Goal: Task Accomplishment & Management: Manage account settings

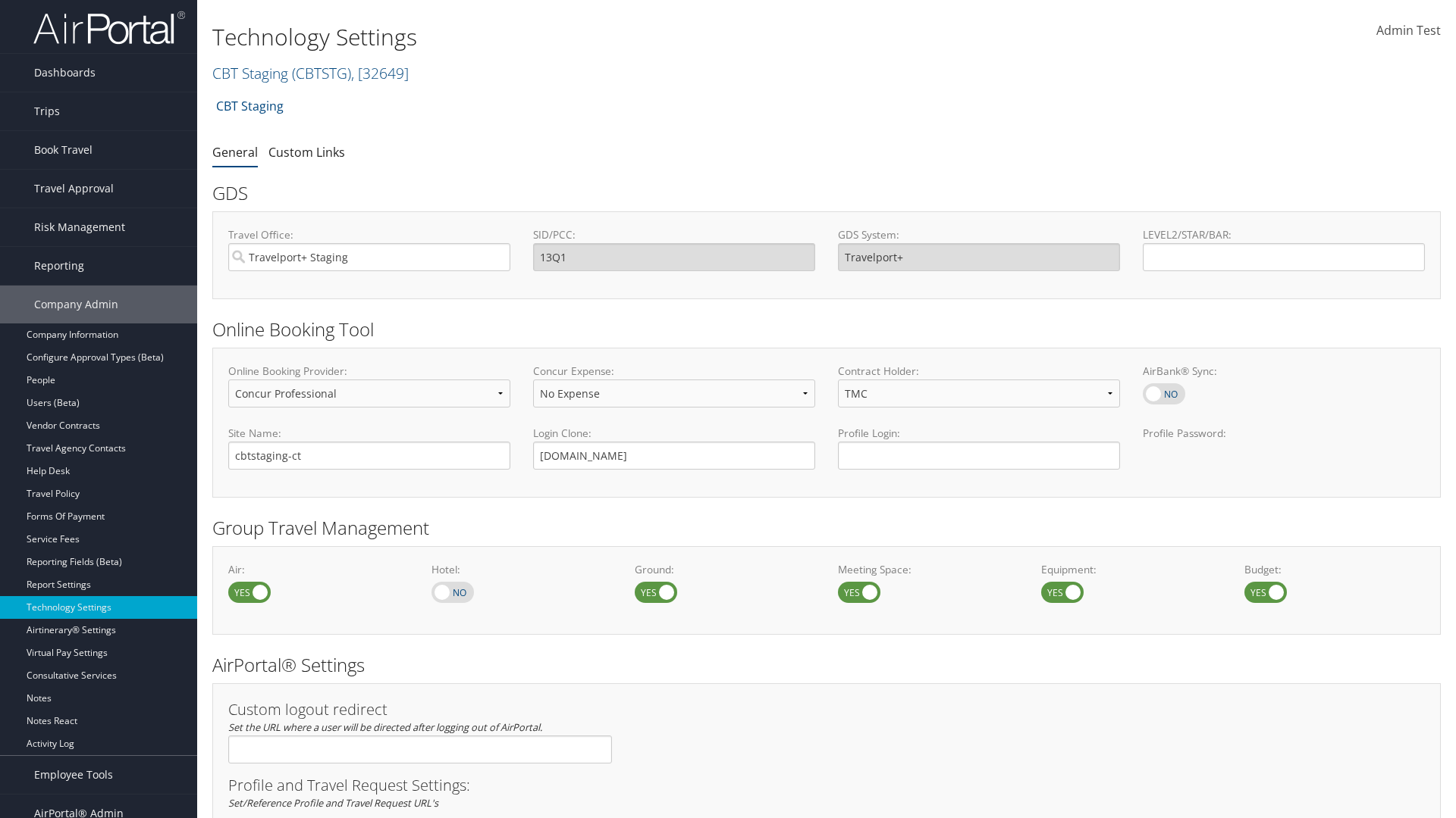
select select "4"
click at [250, 73] on link "CBT Staging ( CBTSTG ) , [ 32649 ]" at bounding box center [311, 72] width 196 height 20
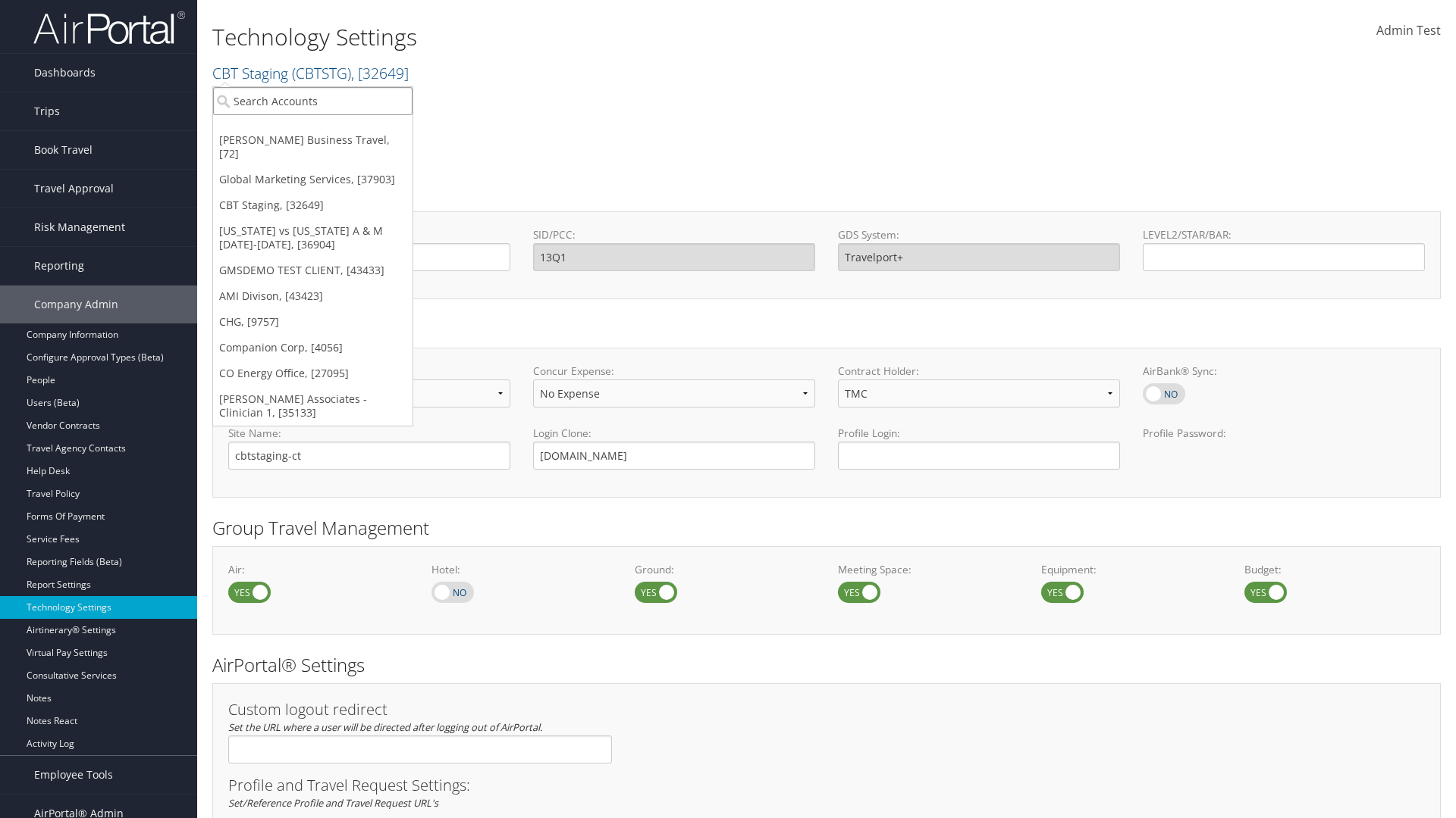
click at [313, 101] on input "search" at bounding box center [313, 101] width 199 height 28
type input "CBTSTG"
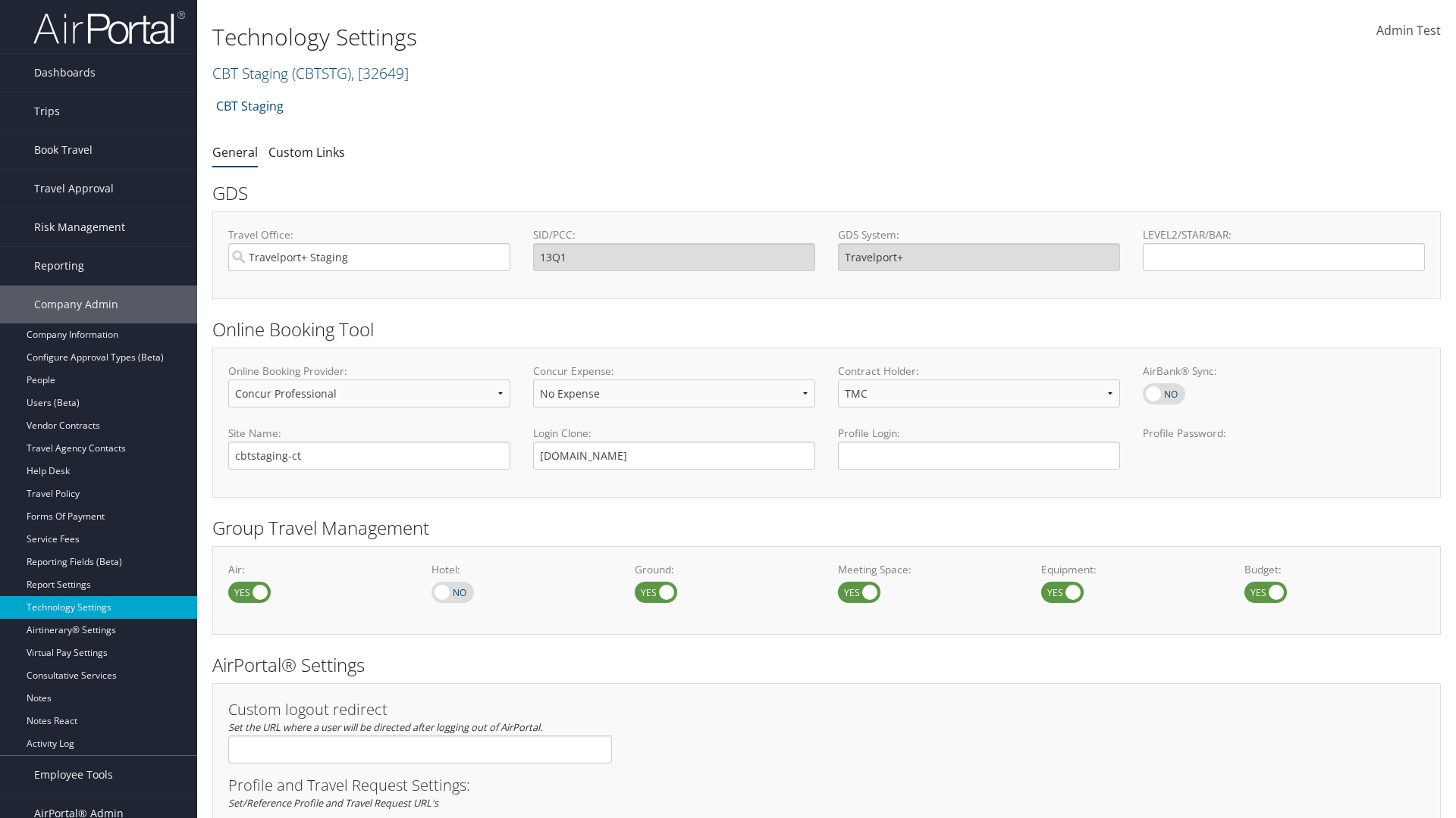
select select "3"
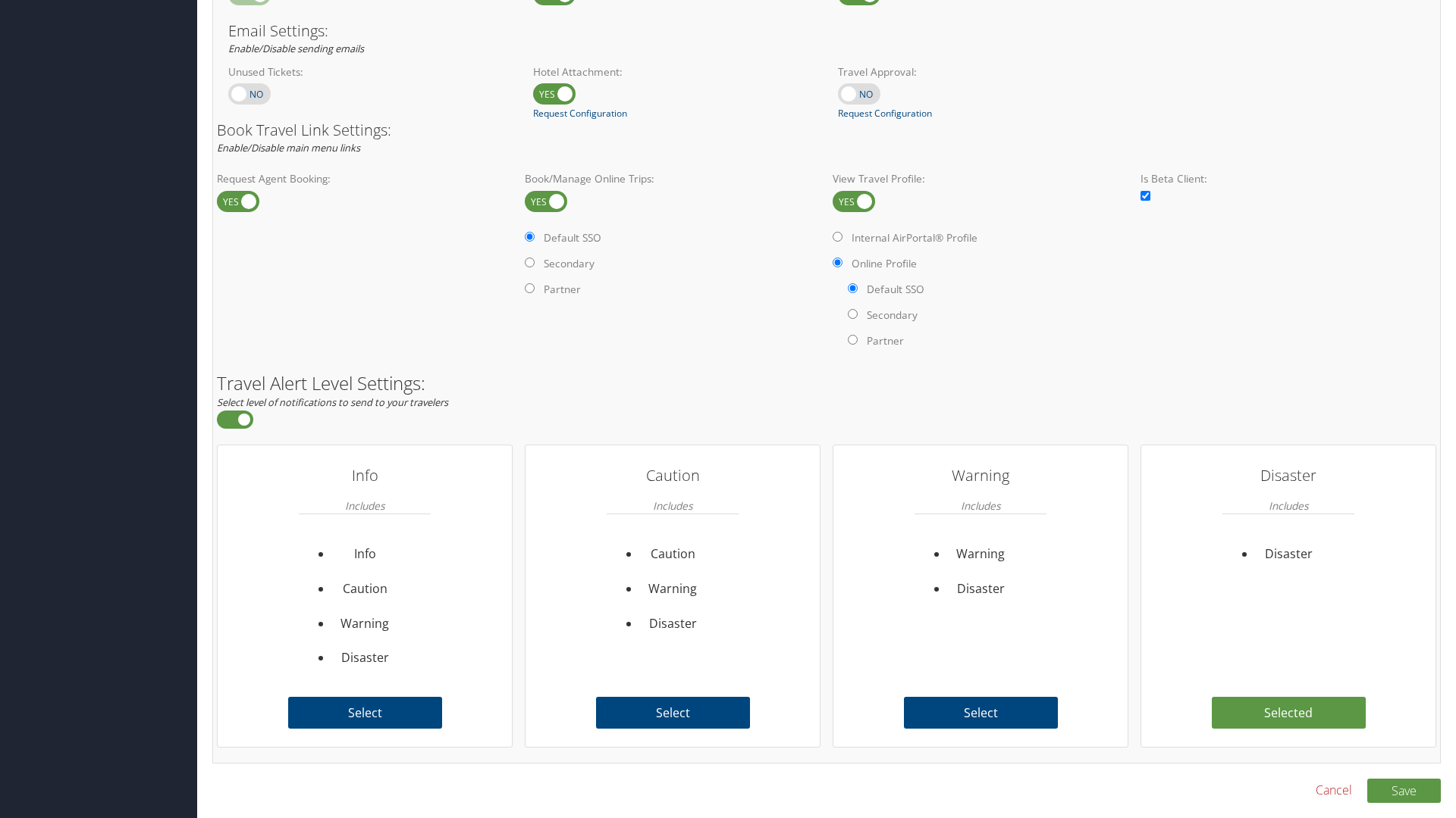
scroll to position [929, 0]
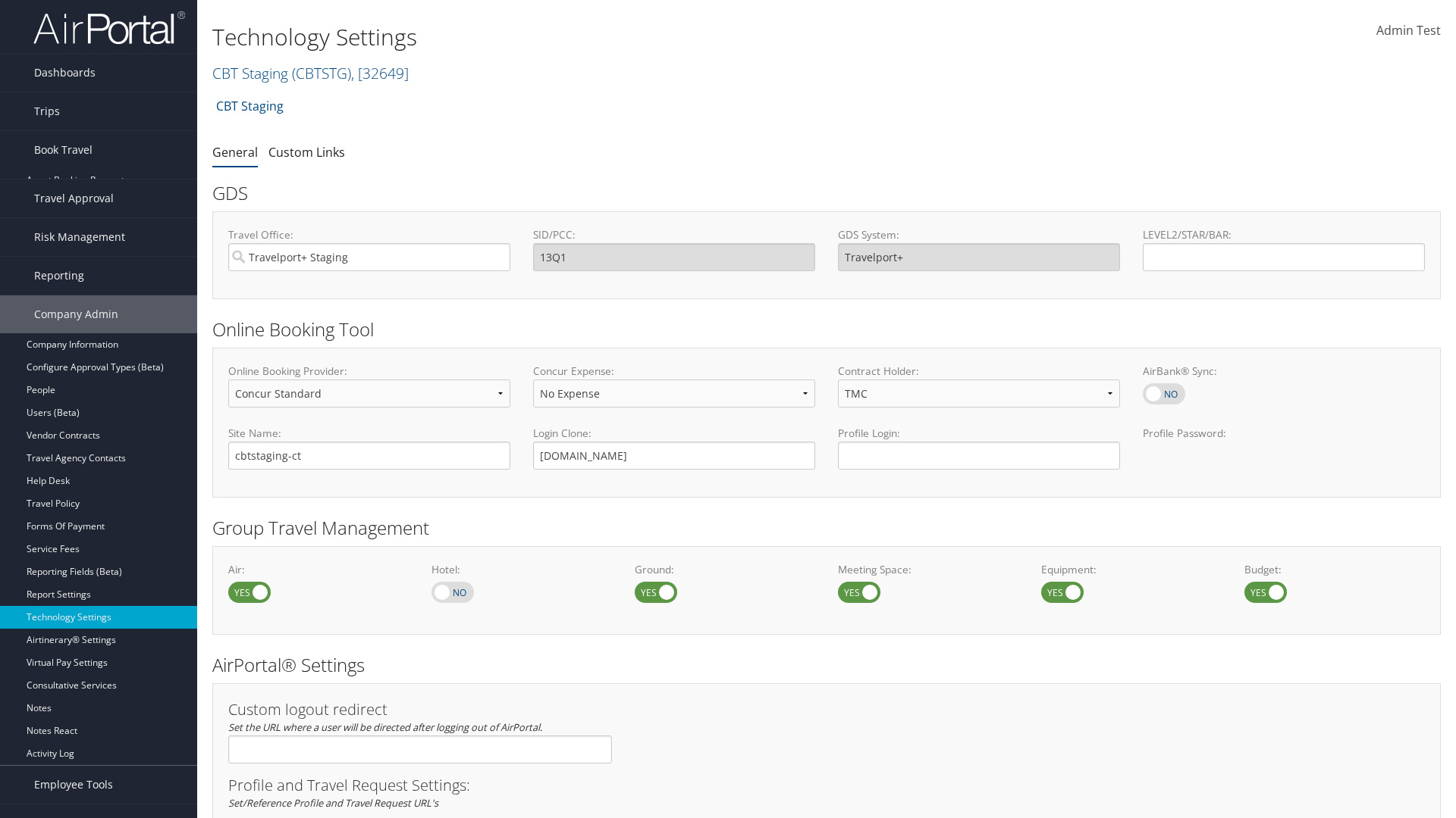
click at [98, 214] on link "Book/Manage Online Trips" at bounding box center [98, 226] width 197 height 23
